Goal: Information Seeking & Learning: Learn about a topic

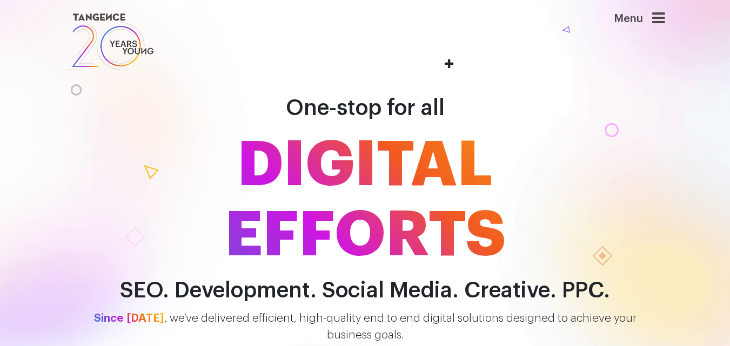
click at [658, 18] on icon at bounding box center [658, 18] width 13 height 15
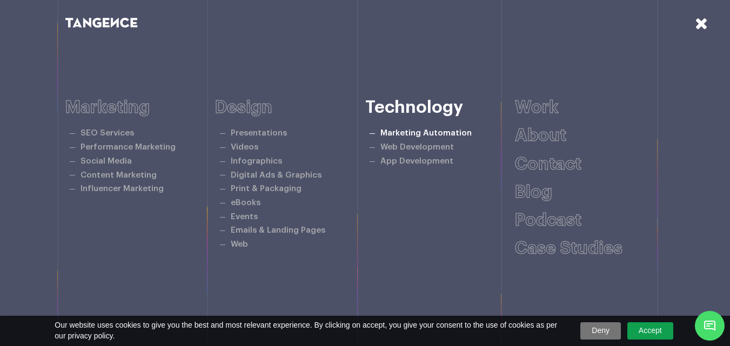
click at [420, 135] on link "Marketing Automation" at bounding box center [425, 133] width 91 height 8
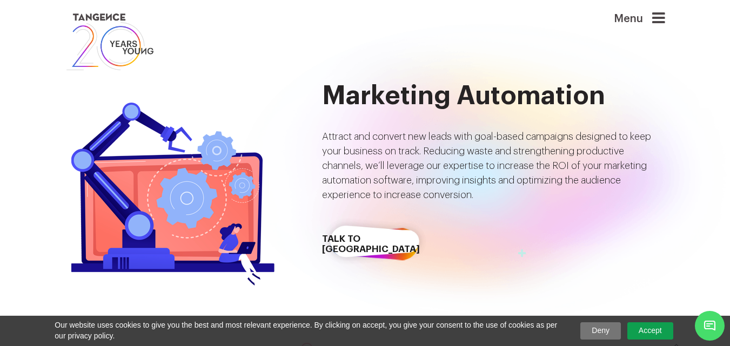
drag, startPoint x: 738, startPoint y: 35, endPoint x: 738, endPoint y: 71, distance: 36.2
click at [362, 244] on link "Talk to [GEOGRAPHIC_DATA]" at bounding box center [374, 244] width 105 height 53
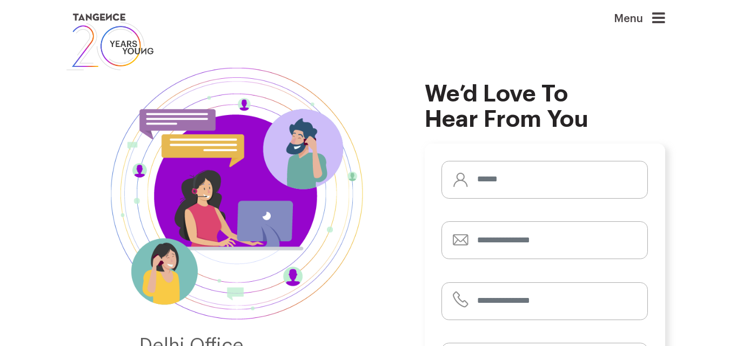
drag, startPoint x: 738, startPoint y: 90, endPoint x: 736, endPoint y: 45, distance: 44.9
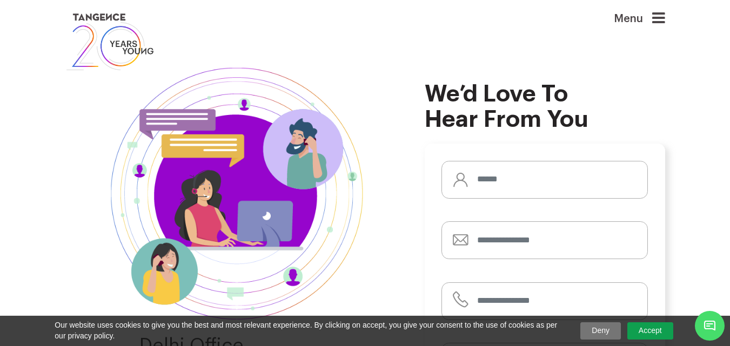
click at [659, 23] on icon at bounding box center [658, 18] width 13 height 15
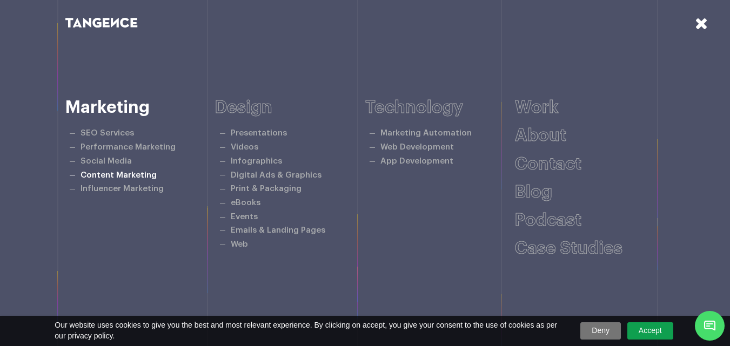
click at [105, 178] on link "Content Marketing" at bounding box center [119, 175] width 76 height 8
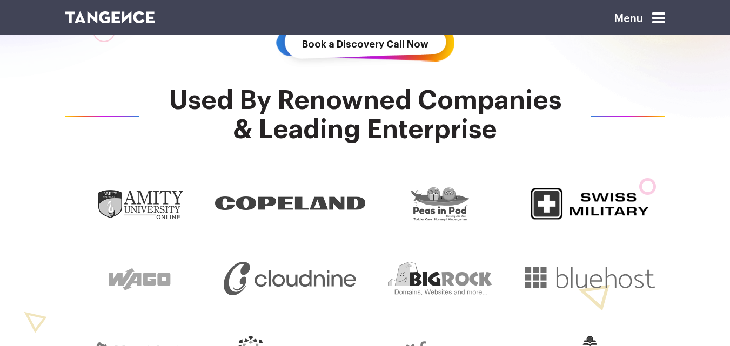
scroll to position [306, 0]
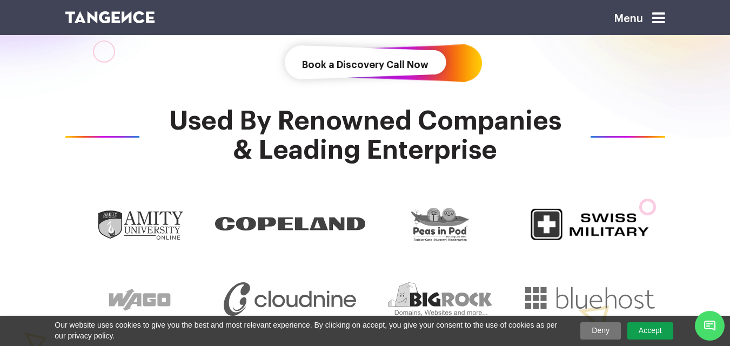
click at [370, 62] on link "Book a Discovery Call Now" at bounding box center [365, 64] width 178 height 53
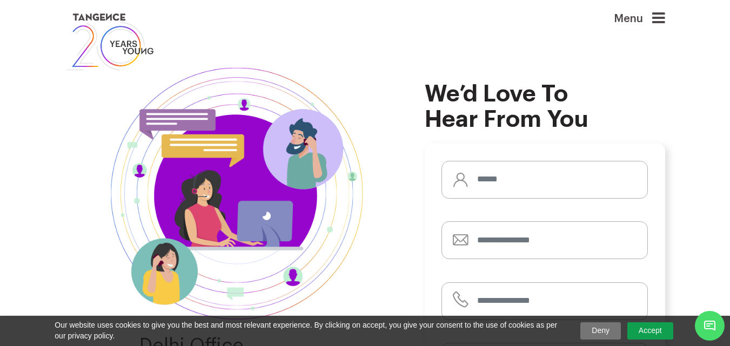
drag, startPoint x: 738, startPoint y: 80, endPoint x: 738, endPoint y: 53, distance: 26.5
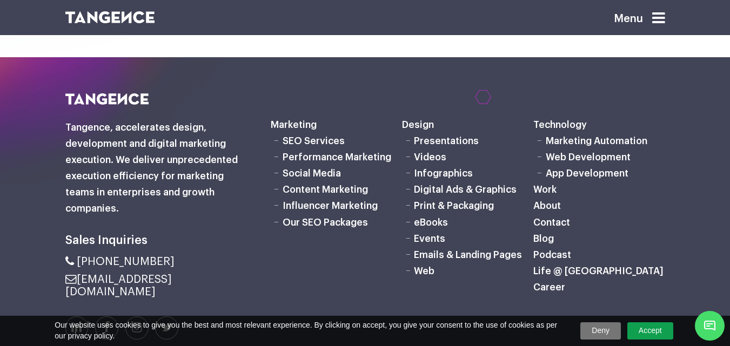
scroll to position [3125, 0]
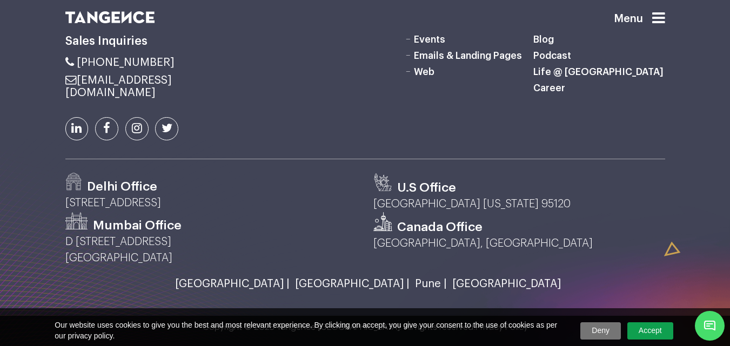
click at [719, 326] on span "Minimize live chat window" at bounding box center [709, 325] width 39 height 39
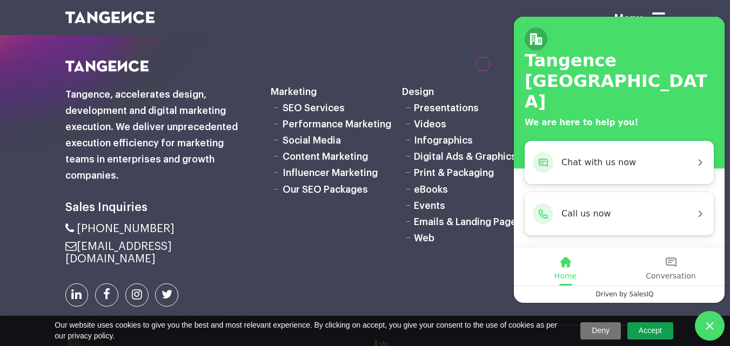
scroll to position [2936, 0]
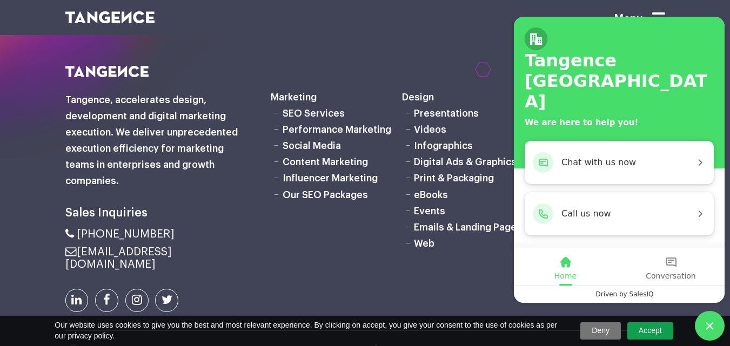
click at [417, 103] on div at bounding box center [365, 274] width 730 height 488
click at [397, 105] on h6 "Marketing" at bounding box center [336, 97] width 131 height 16
click at [586, 294] on div "Driven by SalesIQ" at bounding box center [619, 294] width 211 height 17
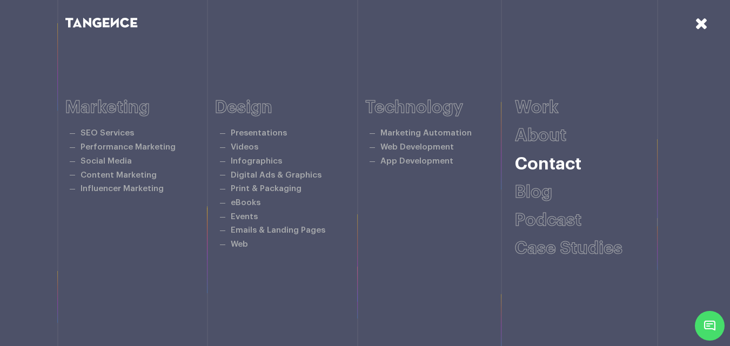
click at [544, 163] on link "Contact" at bounding box center [548, 164] width 66 height 17
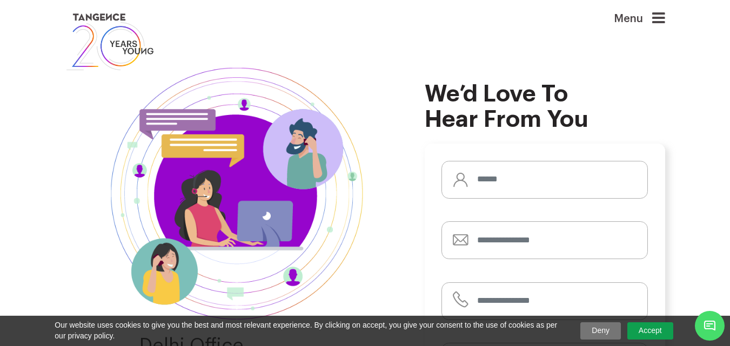
click at [665, 19] on icon at bounding box center [658, 18] width 13 height 15
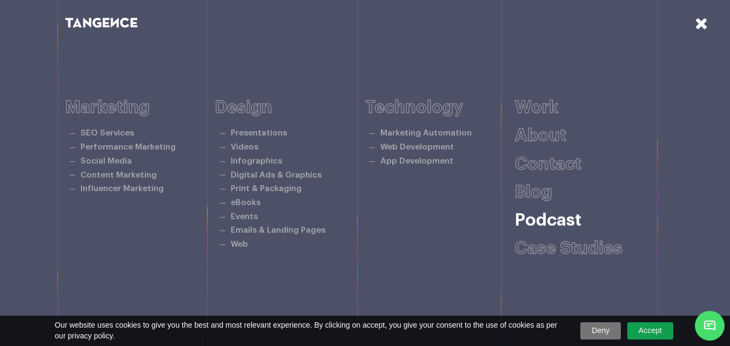
click at [565, 218] on link "Podcast" at bounding box center [548, 220] width 66 height 17
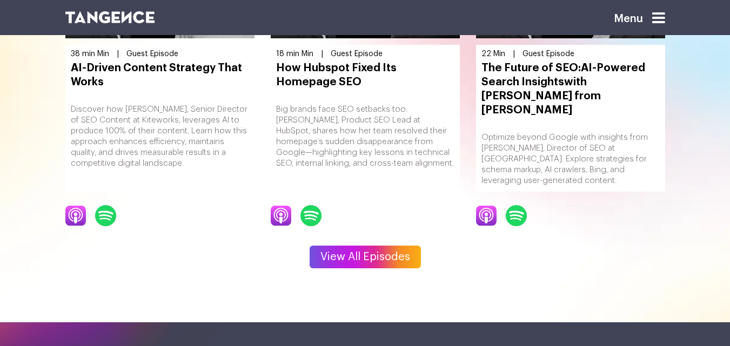
scroll to position [1398, 0]
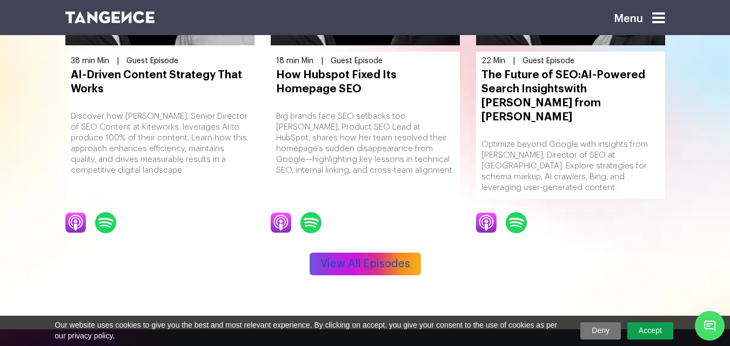
click at [377, 255] on link "View All Episodes" at bounding box center [365, 264] width 111 height 23
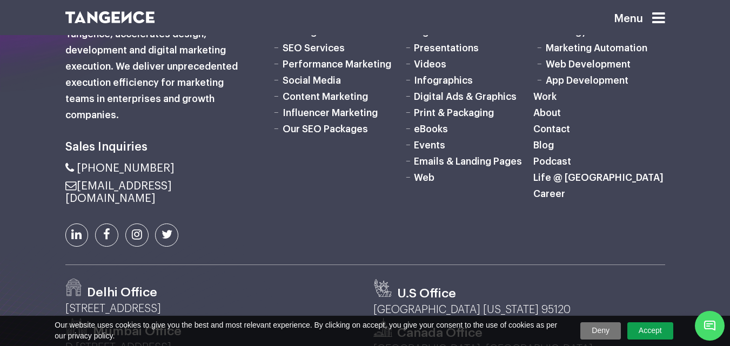
drag, startPoint x: 737, startPoint y: 72, endPoint x: 723, endPoint y: 258, distance: 186.4
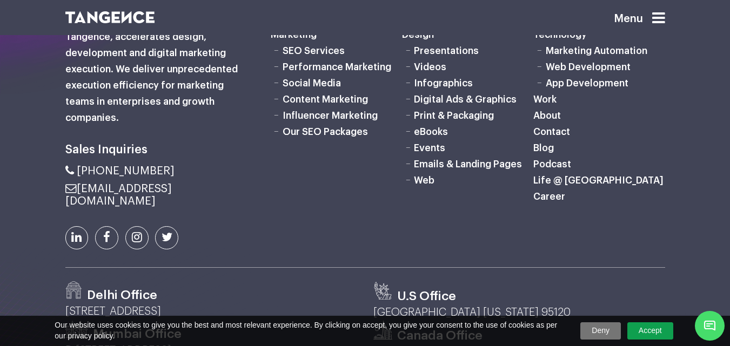
click at [313, 46] on link "SEO Services" at bounding box center [314, 51] width 62 height 10
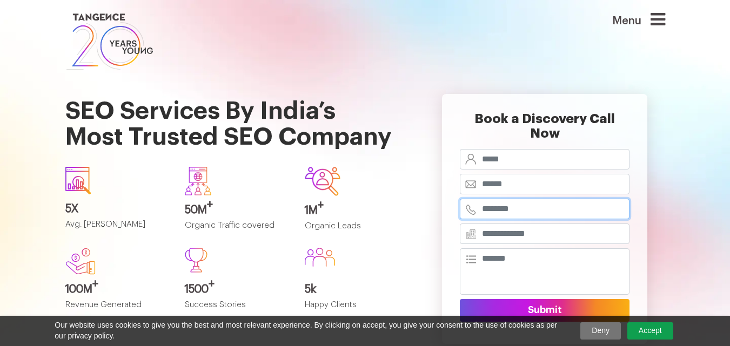
click at [563, 199] on input "tel" at bounding box center [545, 209] width 170 height 21
click at [665, 25] on icon at bounding box center [658, 19] width 15 height 17
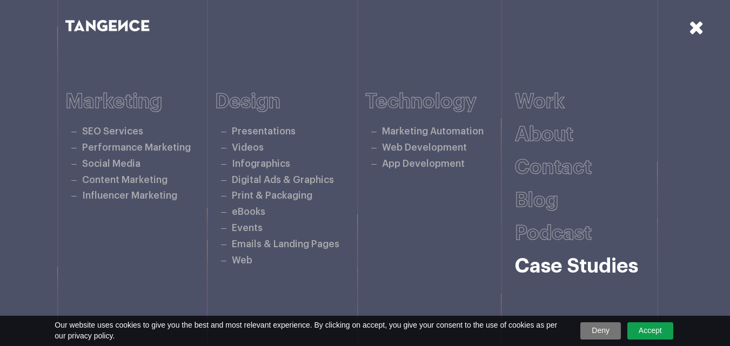
click at [548, 264] on link "Case studies" at bounding box center [576, 267] width 123 height 20
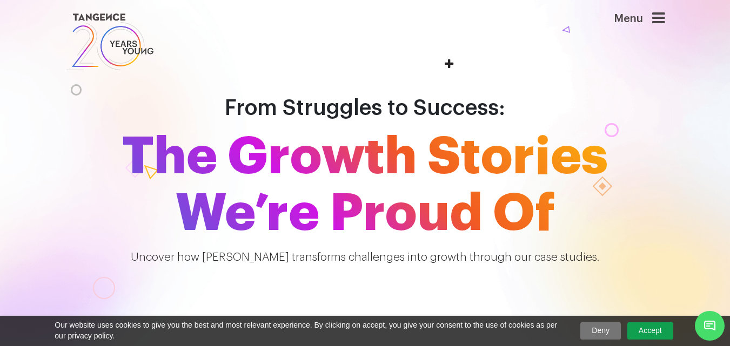
click at [447, 63] on link at bounding box center [313, 42] width 497 height 62
